Goal: Task Accomplishment & Management: Use online tool/utility

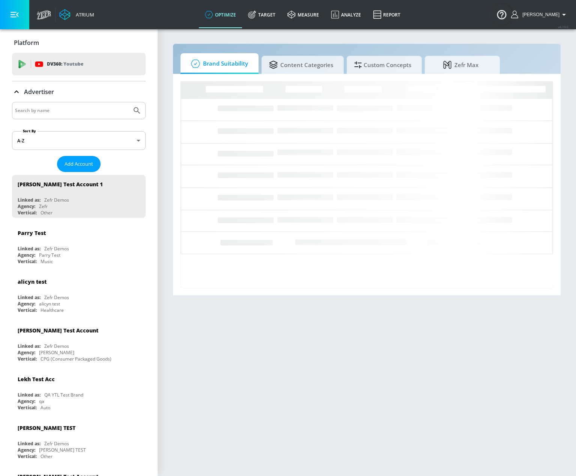
click at [86, 111] on input "Search by name" at bounding box center [72, 111] width 114 height 10
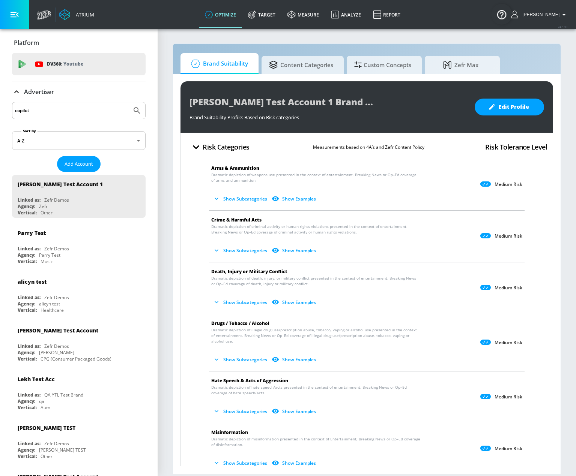
type input "copilot"
click at [129, 102] on button "Submit Search" at bounding box center [137, 110] width 17 height 17
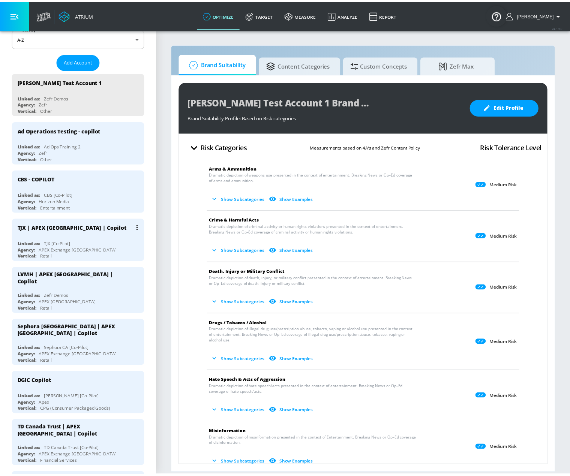
scroll to position [113, 0]
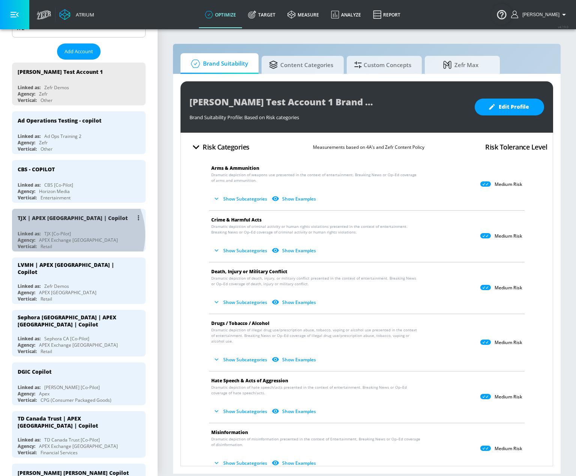
click at [72, 235] on div "Linked as: TJX [Co-Pilot]" at bounding box center [81, 234] width 126 height 6
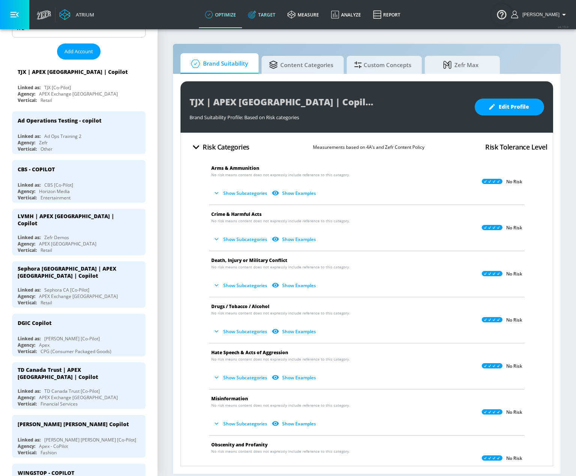
click at [276, 12] on link "Target" at bounding box center [261, 14] width 39 height 27
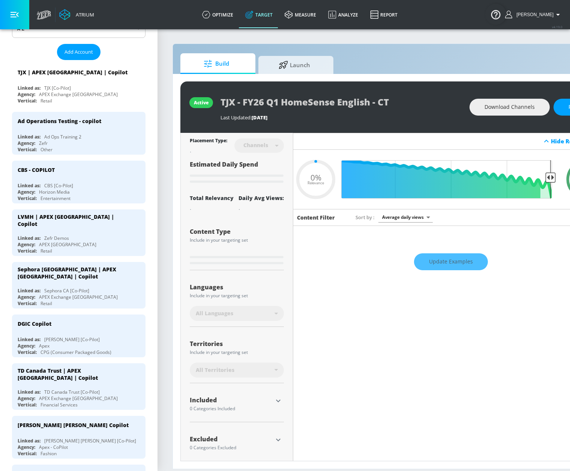
type input "0.05"
click at [310, 67] on span "Launch" at bounding box center [294, 64] width 57 height 18
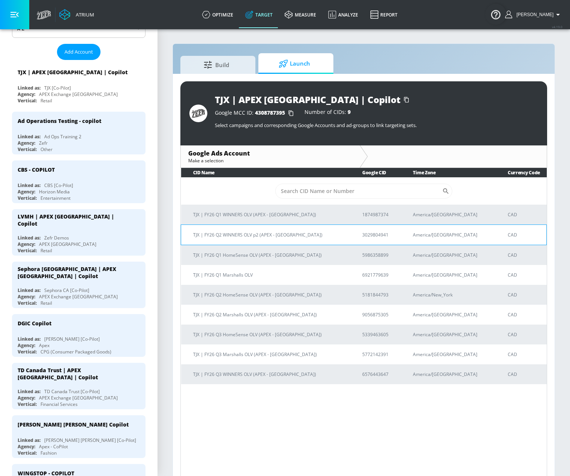
click at [242, 237] on p "TJX | FY26 Q2 WINNERS OLV p2 (APEX - Canada)" at bounding box center [268, 235] width 151 height 8
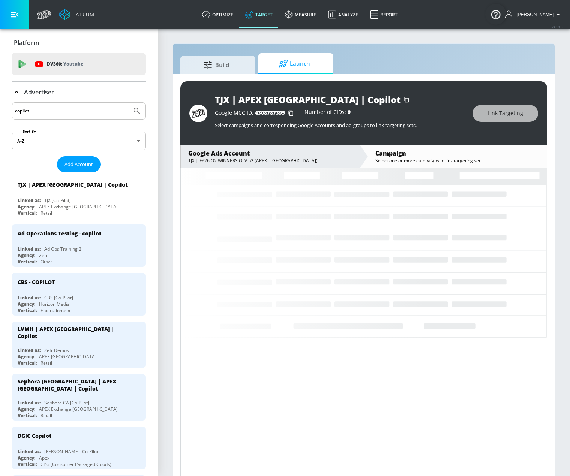
drag, startPoint x: 47, startPoint y: 111, endPoint x: -65, endPoint y: 102, distance: 112.5
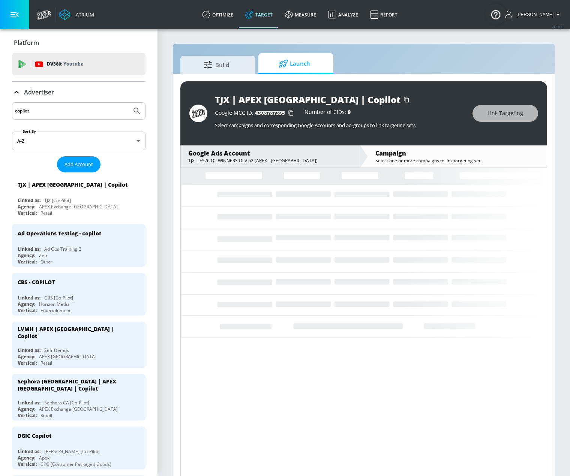
click at [0, 102] on html "Atrium optimize Target measure Analyze Report optimize Target measure Analyze R…" at bounding box center [285, 243] width 570 height 487
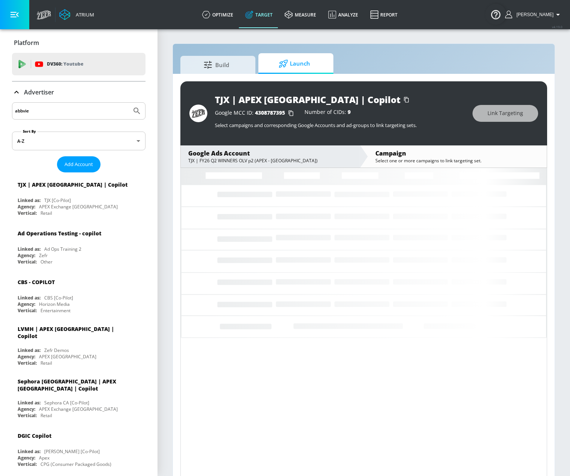
type input "abbvie"
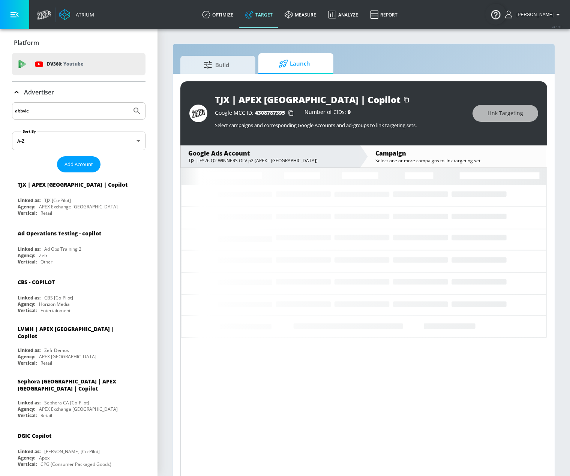
click at [129, 103] on button "Submit Search" at bounding box center [137, 111] width 17 height 17
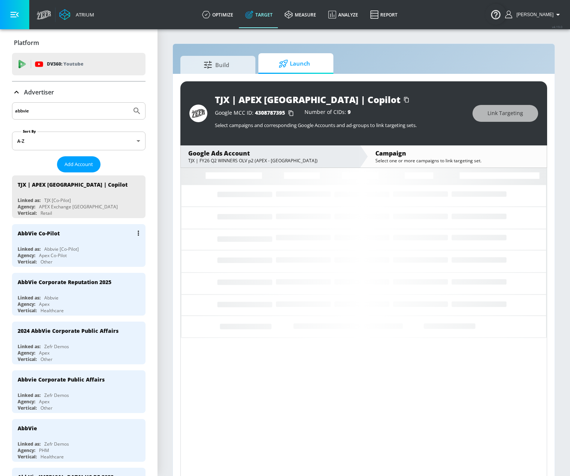
click at [76, 247] on div "Abbvie [Co-Pilot]" at bounding box center [61, 249] width 35 height 6
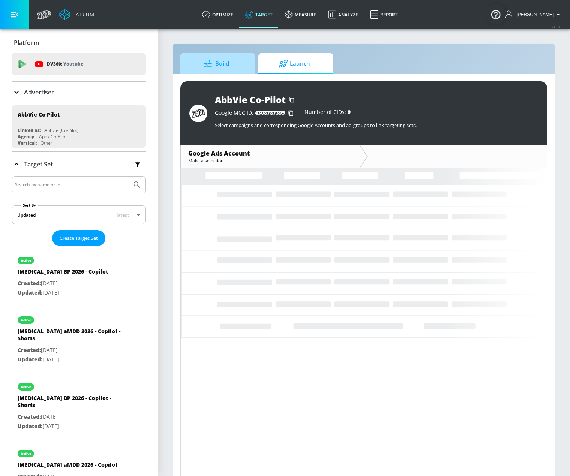
click at [219, 65] on span "Build" at bounding box center [216, 64] width 57 height 18
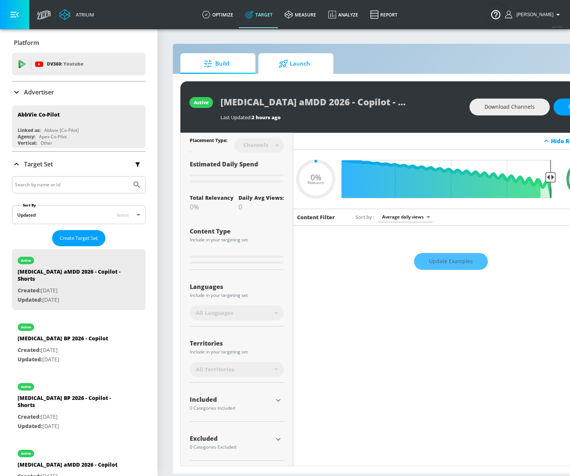
type input "0.05"
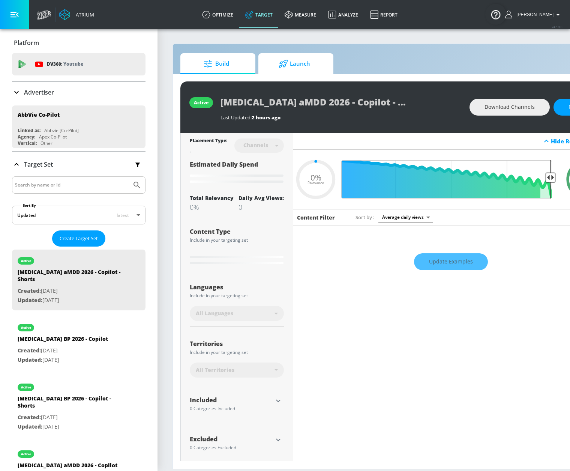
click at [294, 65] on span "Launch" at bounding box center [294, 64] width 57 height 18
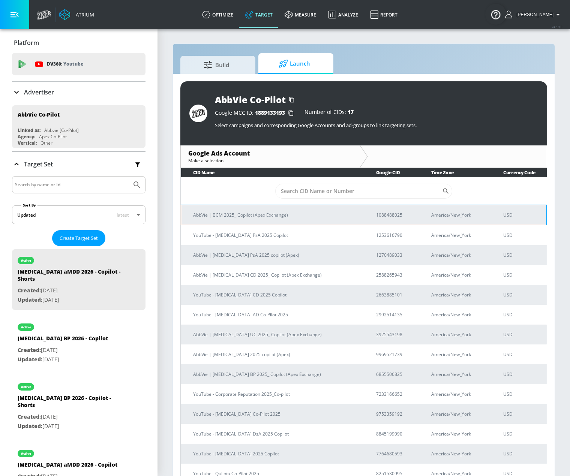
click at [271, 219] on p "AbbVie | BCM 2025_ Copilot (Apex Exchange)" at bounding box center [275, 215] width 165 height 8
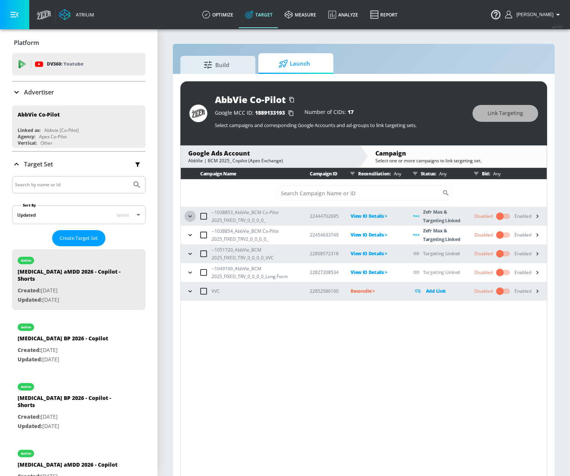
click at [188, 216] on icon "button" at bounding box center [190, 217] width 8 height 8
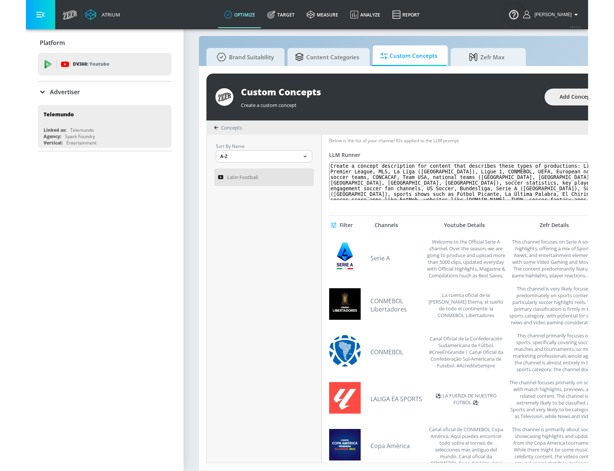
scroll to position [14, 0]
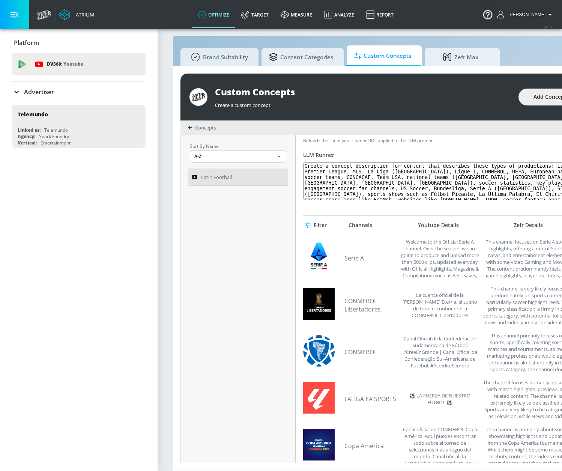
drag, startPoint x: 0, startPoint y: 141, endPoint x: -215, endPoint y: 111, distance: 216.9
click at [0, 111] on html "Atrium optimize Target measure Analyze Report optimize Target measure Analyze R…" at bounding box center [281, 231] width 562 height 479
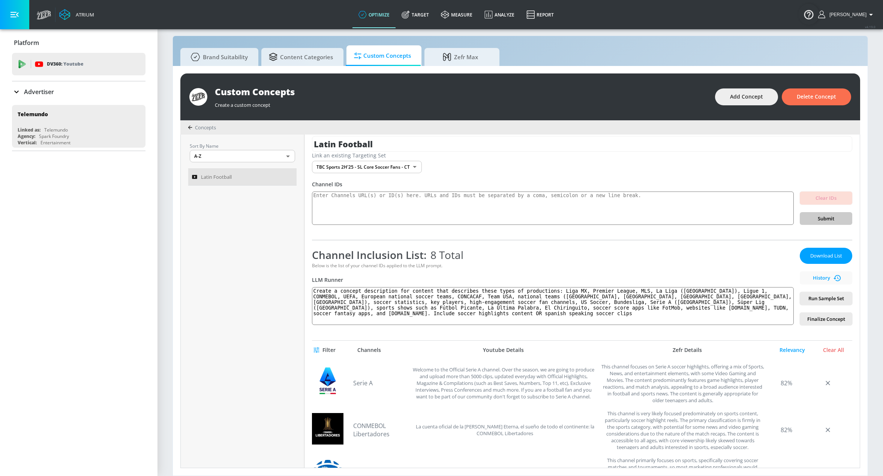
scroll to position [0, 0]
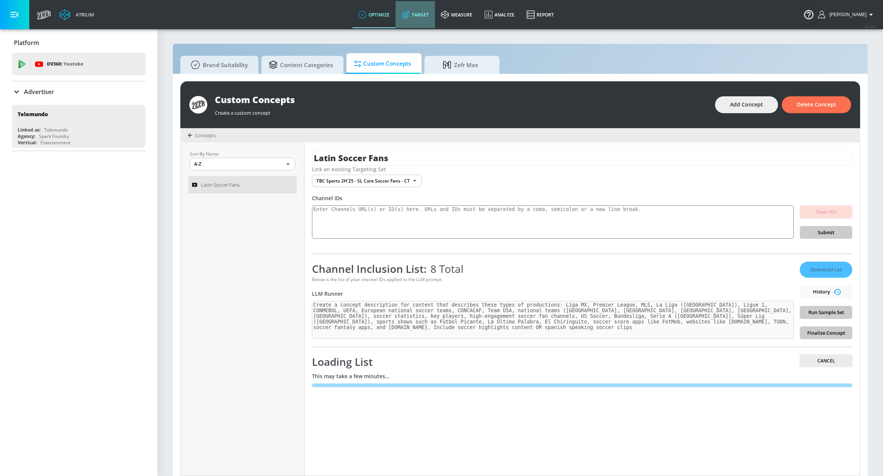
click at [427, 18] on link "Target" at bounding box center [415, 14] width 39 height 27
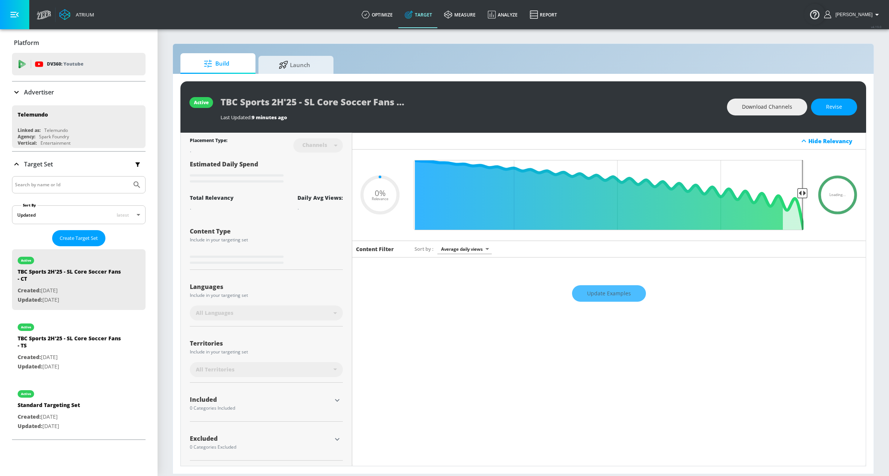
click at [243, 63] on span "Build" at bounding box center [216, 64] width 57 height 18
type input "0.05"
click at [284, 68] on span "Launch" at bounding box center [294, 64] width 57 height 18
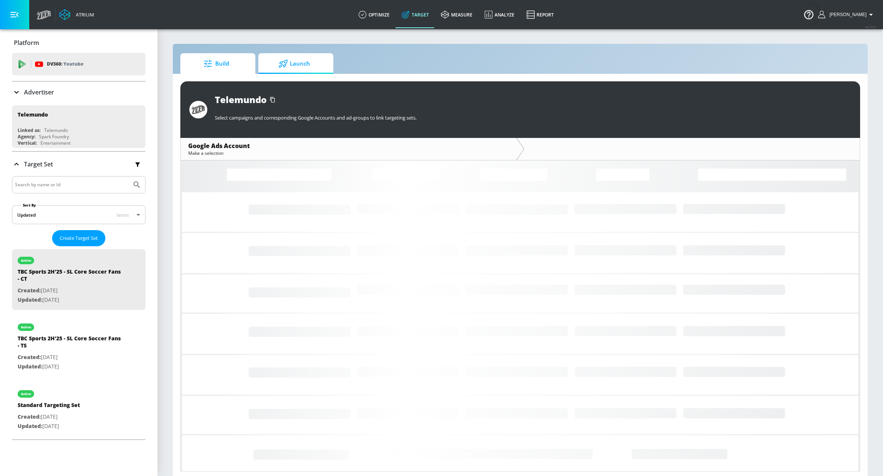
click at [234, 61] on span "Build" at bounding box center [216, 64] width 57 height 18
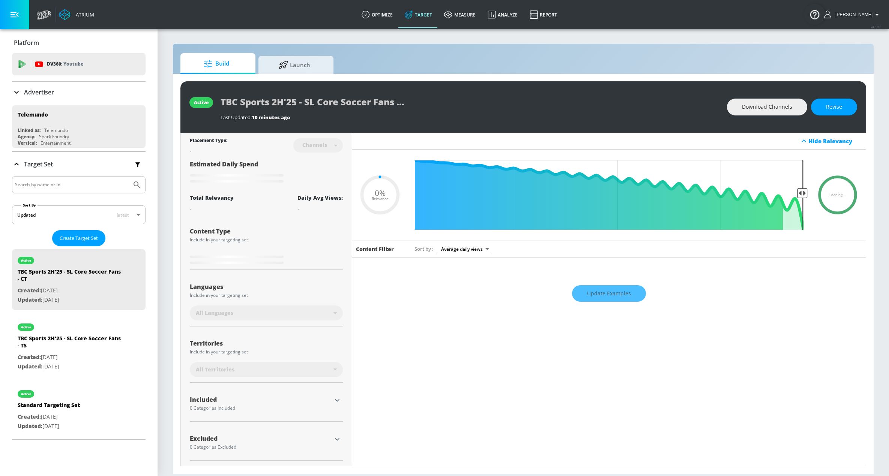
type input "0.25"
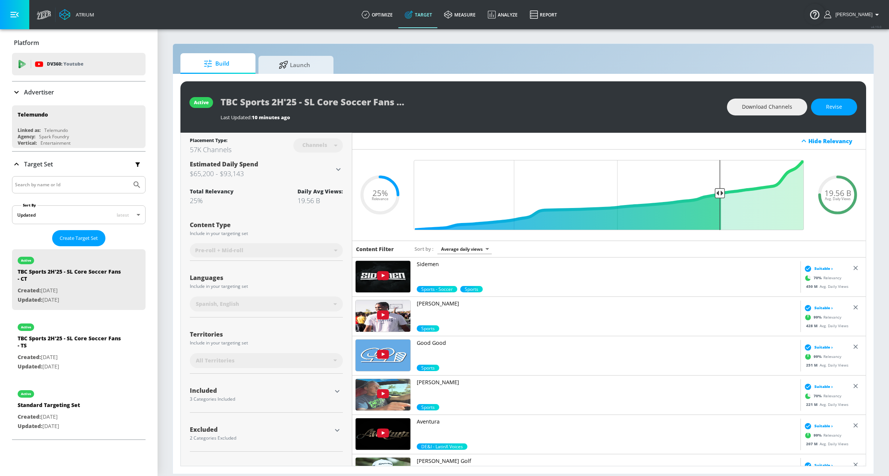
click at [533, 245] on div "Sort by Average daily views avg_daily_views_last_7_days" at bounding box center [635, 249] width 442 height 10
click at [312, 285] on div "Include in your targeting set" at bounding box center [266, 286] width 153 height 5
click at [371, 223] on div "19.56 B Avg. Daily Views .recharts-area-area, .recharts-area-curve { fill-opaci…" at bounding box center [609, 195] width 514 height 91
click at [213, 146] on div "57K Channels" at bounding box center [211, 149] width 42 height 9
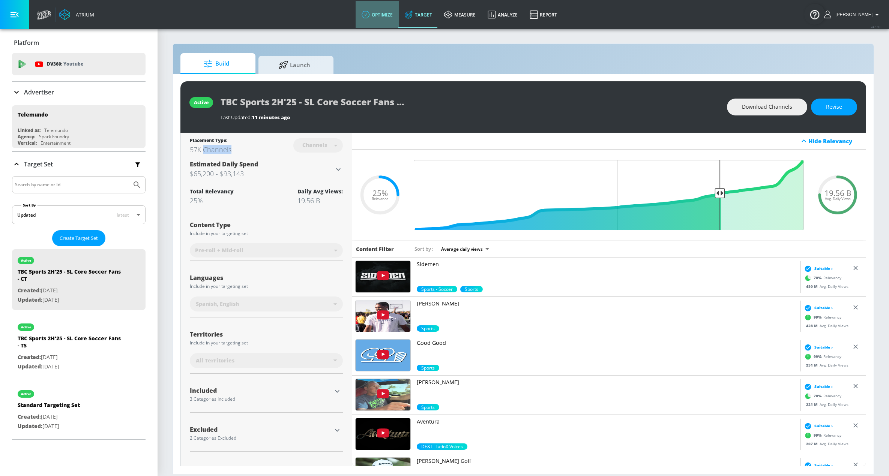
click at [392, 22] on link "optimize" at bounding box center [377, 14] width 43 height 27
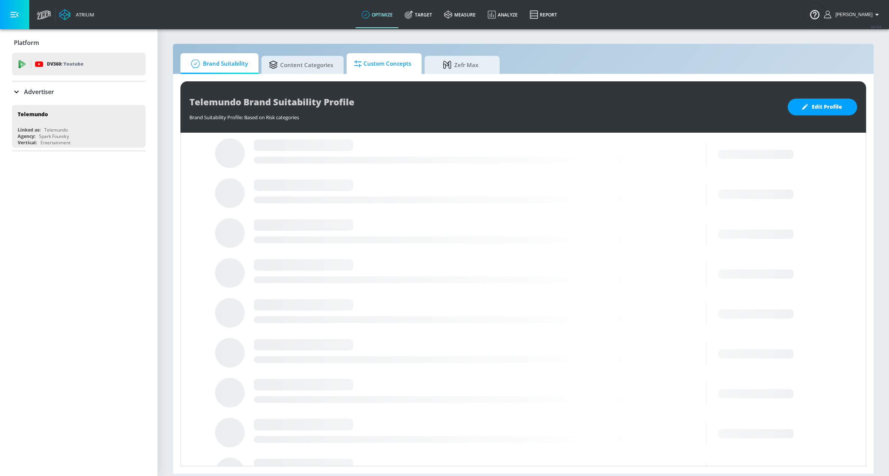
click at [395, 62] on span "Custom Concepts" at bounding box center [382, 64] width 57 height 18
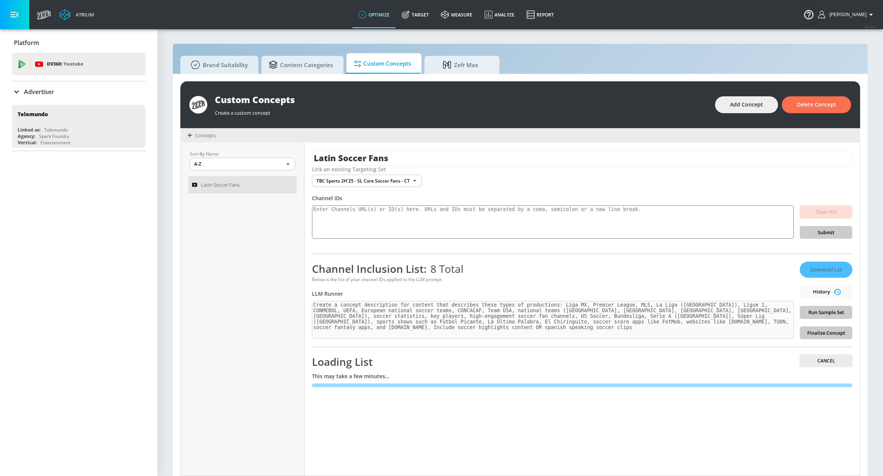
click at [397, 371] on div "Loading List Cancel This may take a few minutes..." at bounding box center [582, 371] width 540 height 48
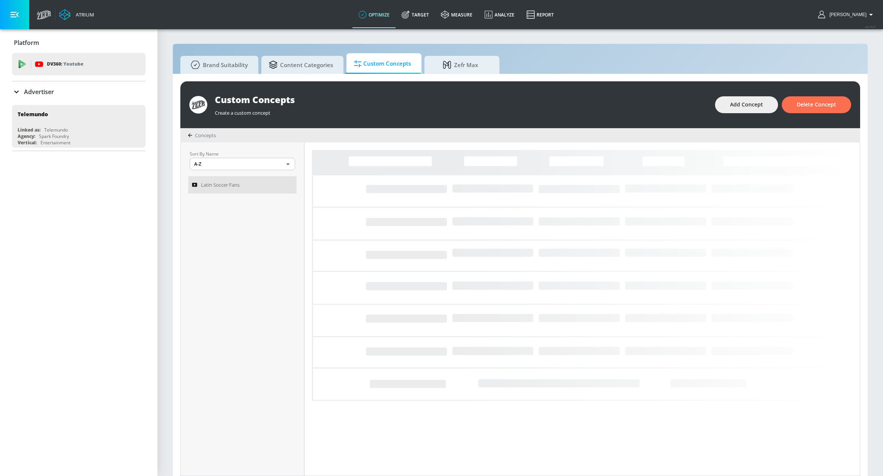
scroll to position [8, 0]
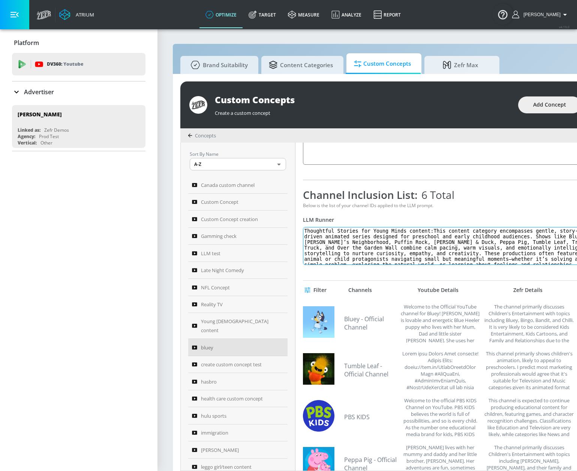
scroll to position [75, 0]
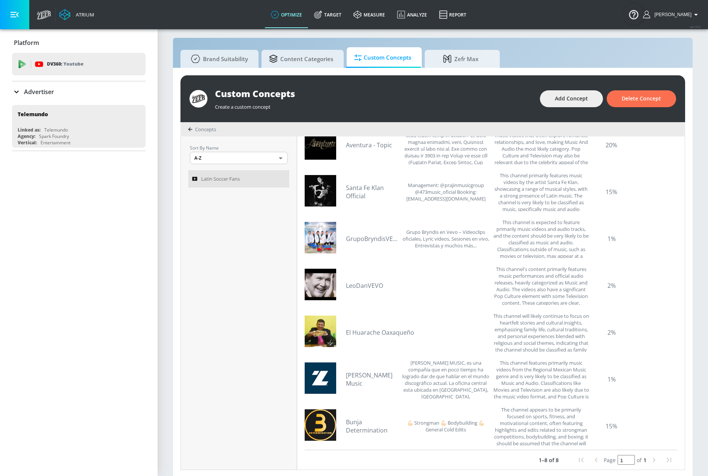
scroll to position [8, 0]
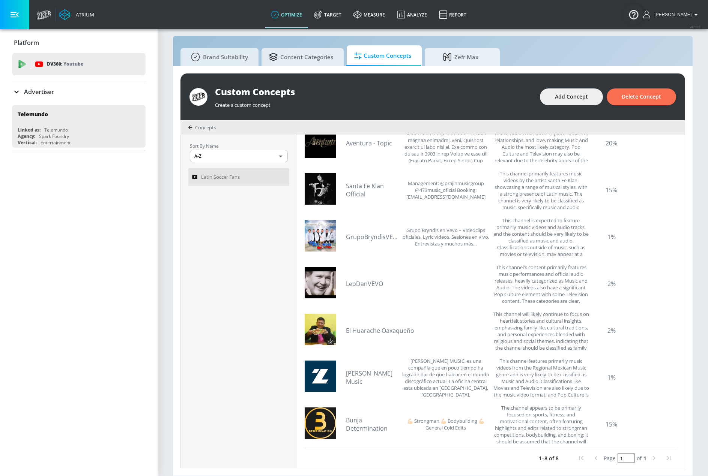
click at [577, 458] on div "Page 1 of 1" at bounding box center [624, 458] width 103 height 15
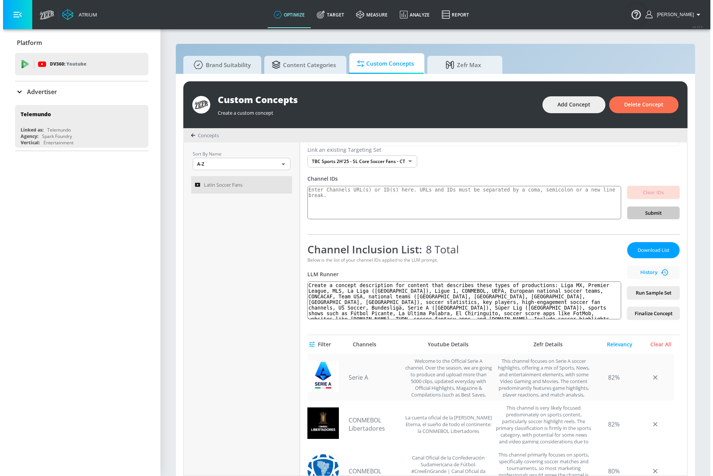
scroll to position [0, 0]
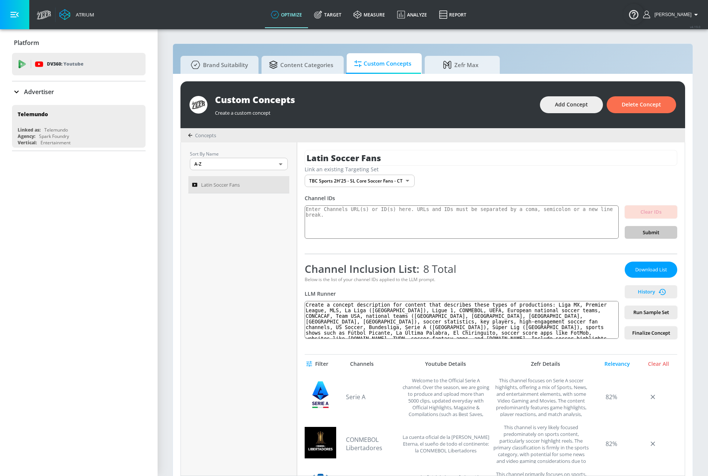
click at [577, 293] on span "History" at bounding box center [650, 292] width 47 height 9
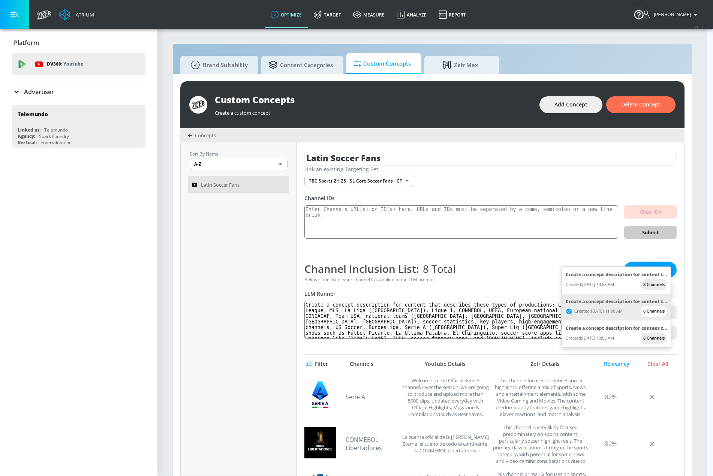
click at [511, 277] on div at bounding box center [356, 238] width 713 height 476
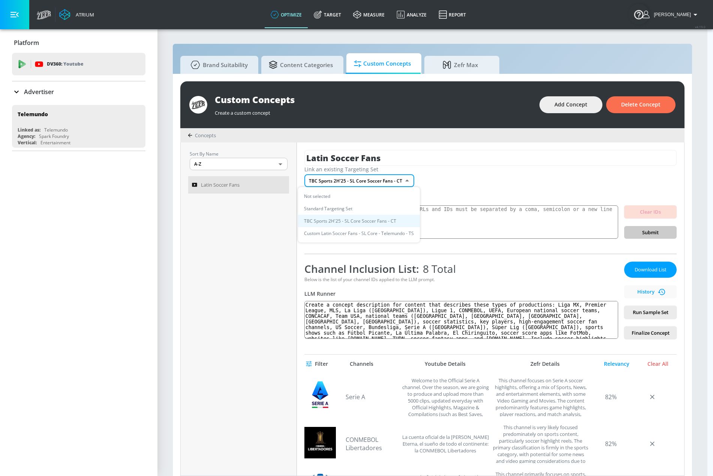
click at [387, 185] on body "Atrium optimize Target measure Analyze Report optimize Target measure Analyze R…" at bounding box center [356, 242] width 713 height 484
click at [360, 219] on li "TBC Sports 2H'25 - SL Core Soccer Fans - CT" at bounding box center [359, 221] width 122 height 12
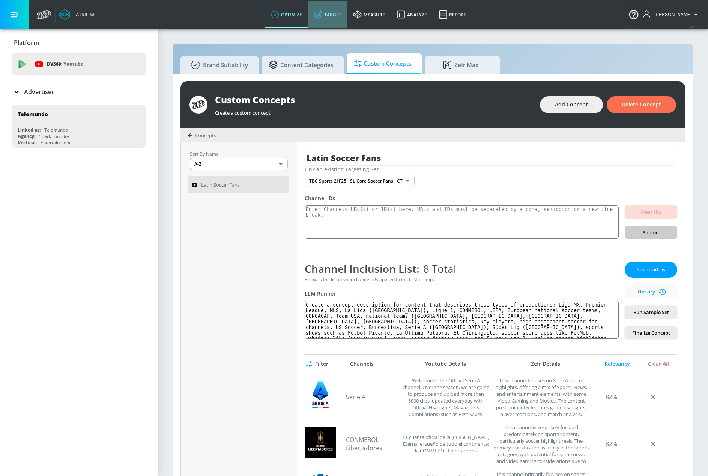
click at [347, 14] on link "Target" at bounding box center [327, 14] width 39 height 27
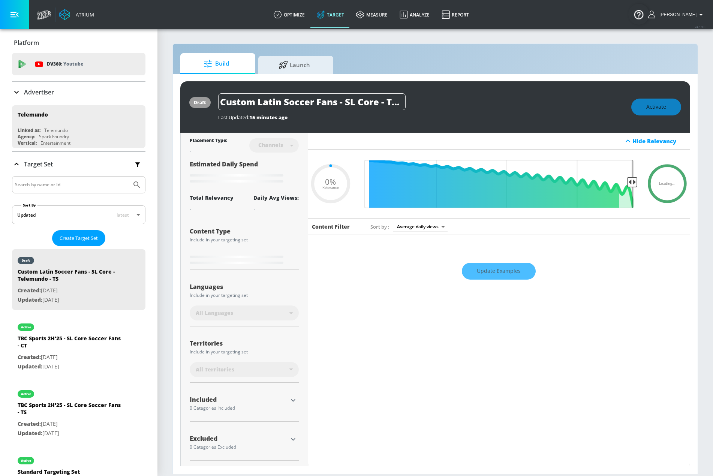
type input "0.05"
click at [90, 354] on p "Created: Aug. 02, 2025" at bounding box center [70, 357] width 105 height 9
type input "TBC Sports 2H'25 - SL Core Soccer Fans - CT"
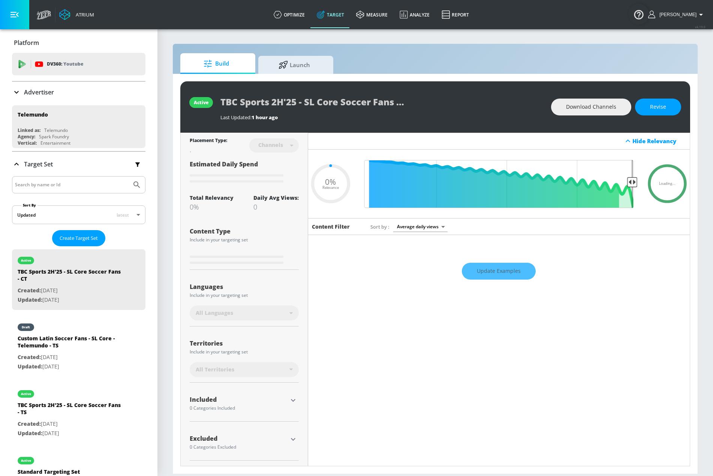
click at [501, 272] on div "Update Examples" at bounding box center [499, 271] width 382 height 26
drag, startPoint x: 491, startPoint y: 272, endPoint x: 529, endPoint y: 258, distance: 41.0
click at [492, 272] on div "Update Examples" at bounding box center [499, 271] width 382 height 26
click at [577, 187] on icon at bounding box center [667, 183] width 45 height 45
type input "0.25"
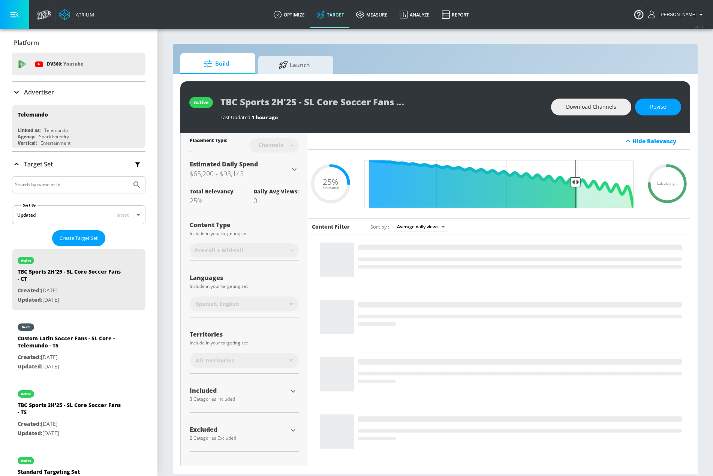
click at [577, 190] on icon at bounding box center [667, 183] width 45 height 45
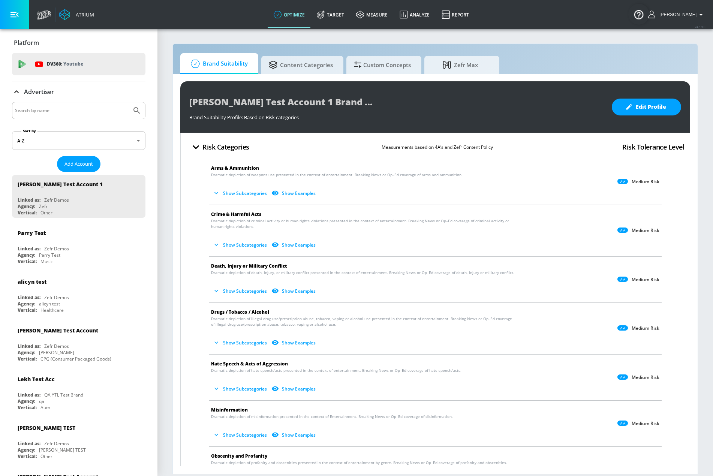
click at [307, 75] on div "[PERSON_NAME] Test Account 1 Brand Suitability Profile Brand Suitability Profil…" at bounding box center [435, 274] width 525 height 400
drag, startPoint x: 318, startPoint y: 72, endPoint x: 361, endPoint y: 75, distance: 42.9
click at [319, 72] on span "Content Categories" at bounding box center [301, 65] width 64 height 18
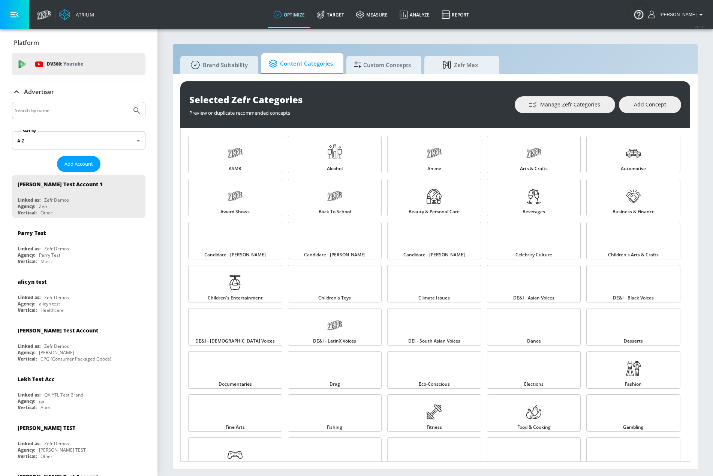
click at [392, 74] on div "Selected Zefr Categories Preview or duplicate recommended concepts Manage Zefr …" at bounding box center [435, 272] width 525 height 396
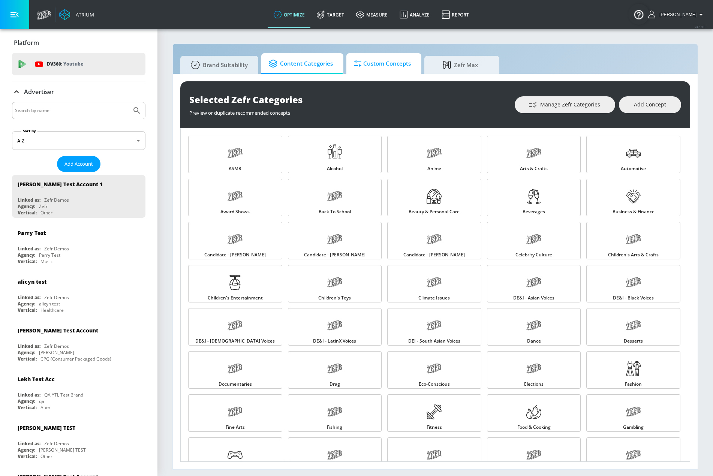
click at [387, 68] on span "Custom Concepts" at bounding box center [382, 64] width 57 height 18
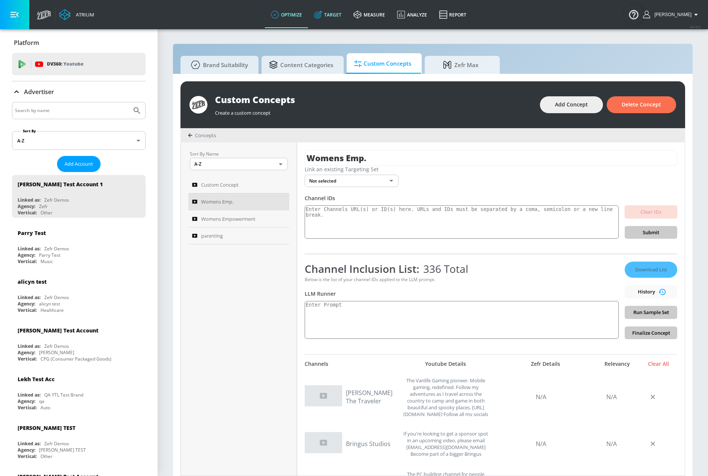
click at [347, 11] on link "Target" at bounding box center [327, 14] width 39 height 27
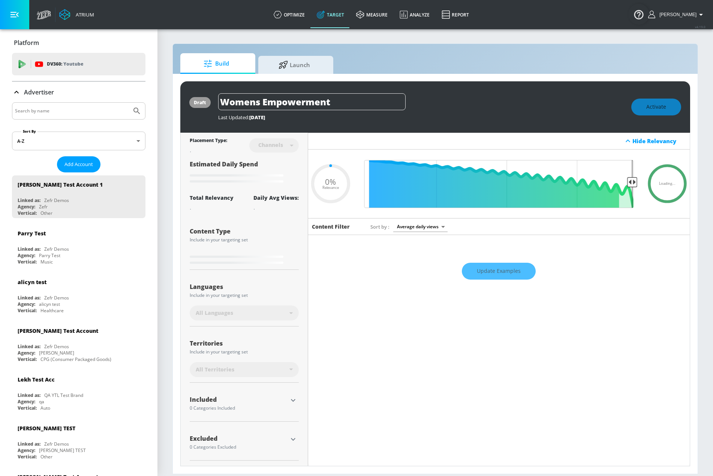
type input "0.6"
